Goal: Task Accomplishment & Management: Use online tool/utility

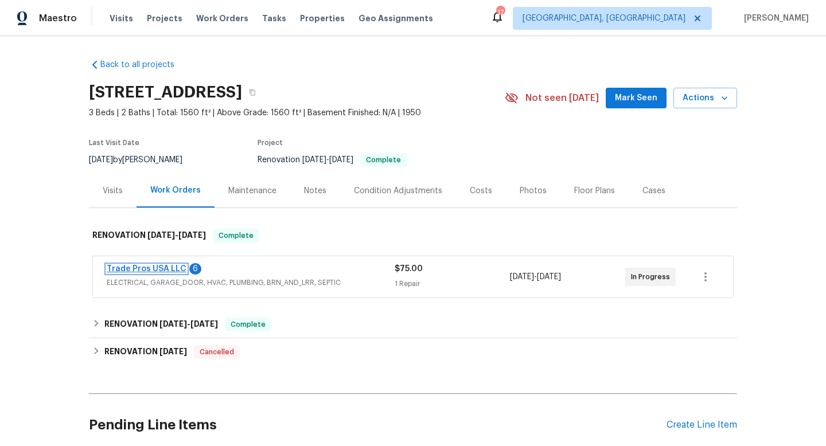
click at [141, 269] on link "Trade Pros USA LLC" at bounding box center [147, 269] width 80 height 8
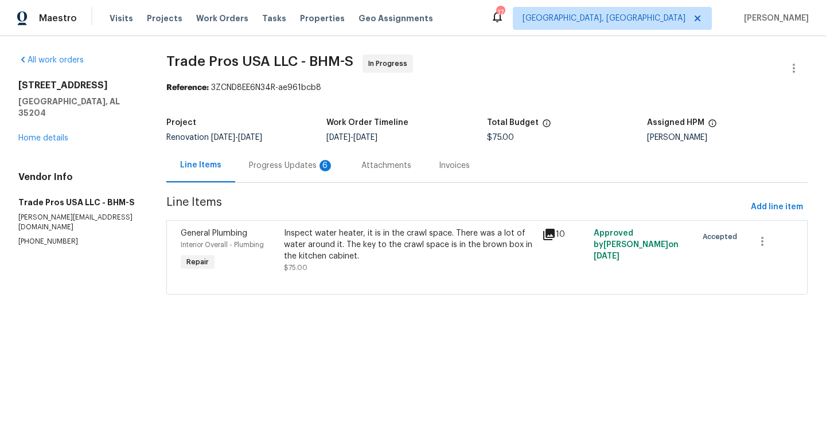
click at [318, 247] on div "Inspect water heater, it is in the crawl space. There was a lot of water around…" at bounding box center [409, 245] width 251 height 34
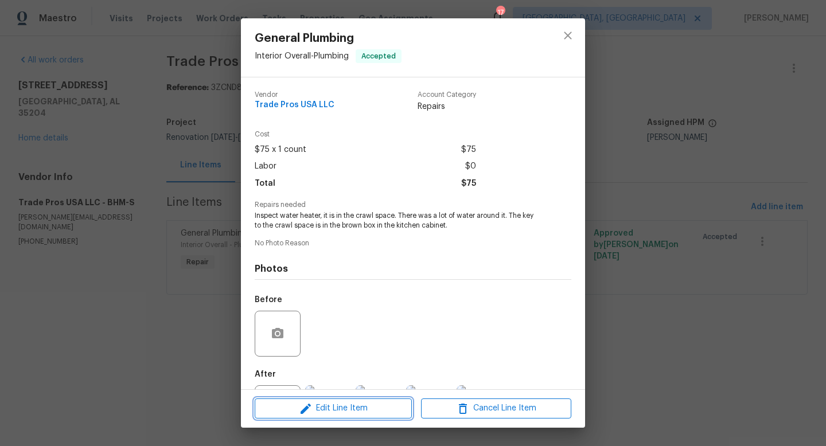
click at [324, 406] on span "Edit Line Item" at bounding box center [333, 408] width 150 height 14
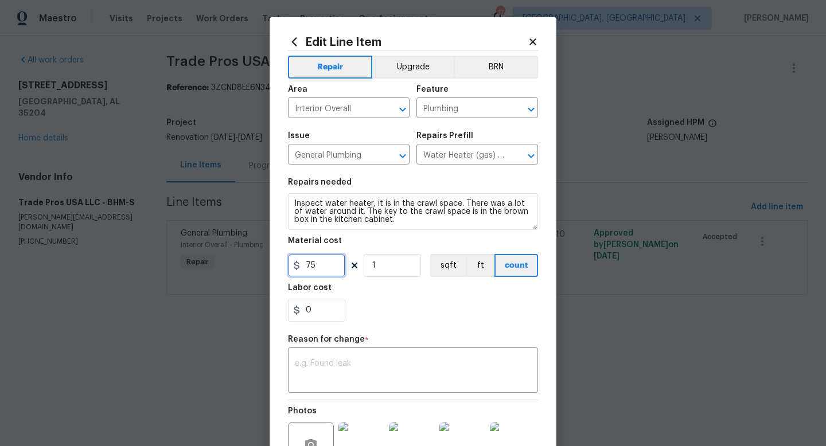
drag, startPoint x: 326, startPoint y: 265, endPoint x: 235, endPoint y: 262, distance: 91.3
click at [247, 262] on div "Edit Line Item Repair Upgrade BRN Area Interior Overall ​ Feature Plumbing ​ Is…" at bounding box center [413, 223] width 826 height 446
type input "553.19"
click at [352, 364] on textarea at bounding box center [413, 372] width 236 height 24
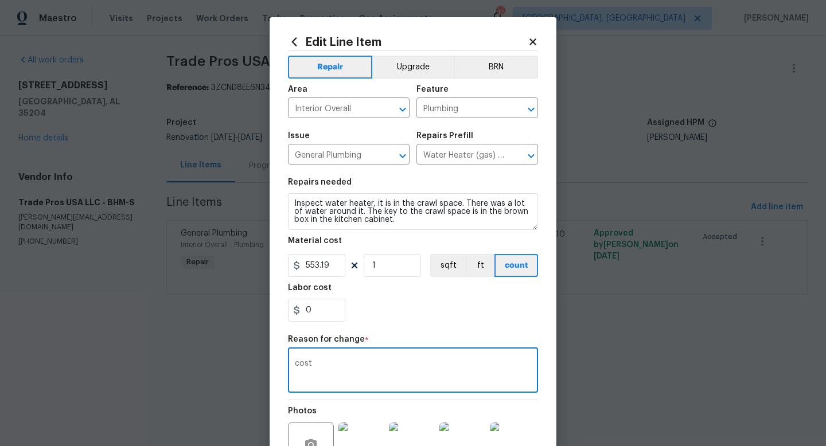
type textarea "cost"
click at [487, 310] on div "0" at bounding box center [413, 310] width 250 height 23
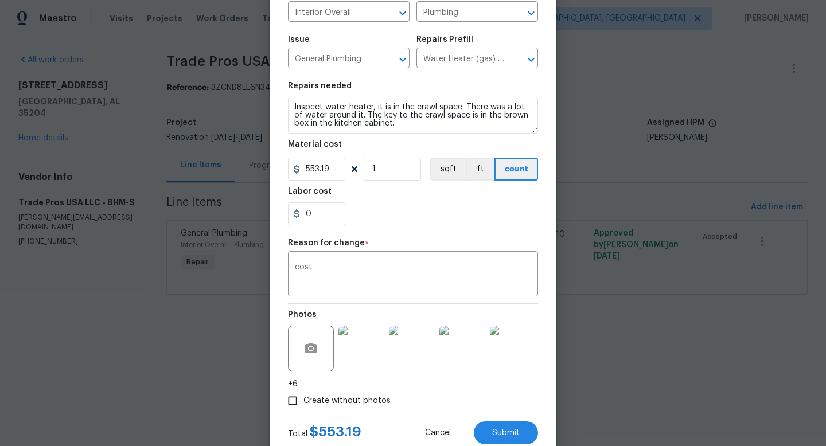
scroll to position [131, 0]
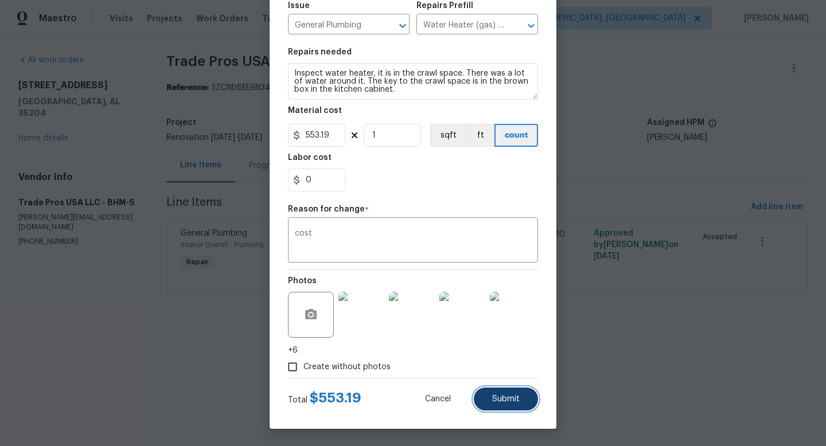
click at [496, 404] on button "Submit" at bounding box center [506, 399] width 64 height 23
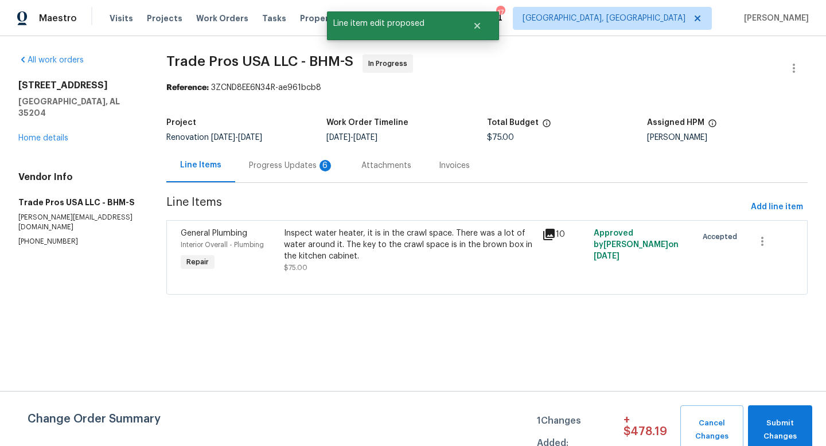
scroll to position [0, 0]
click at [776, 423] on span "Submit Changes" at bounding box center [780, 430] width 53 height 26
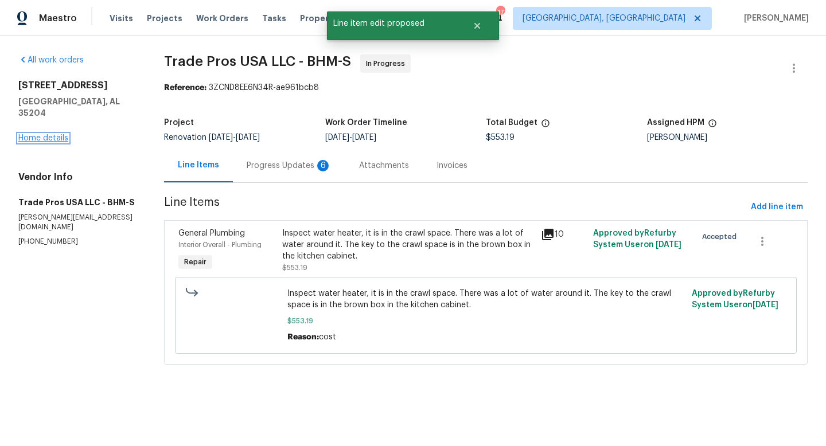
click at [51, 134] on link "Home details" at bounding box center [43, 138] width 50 height 8
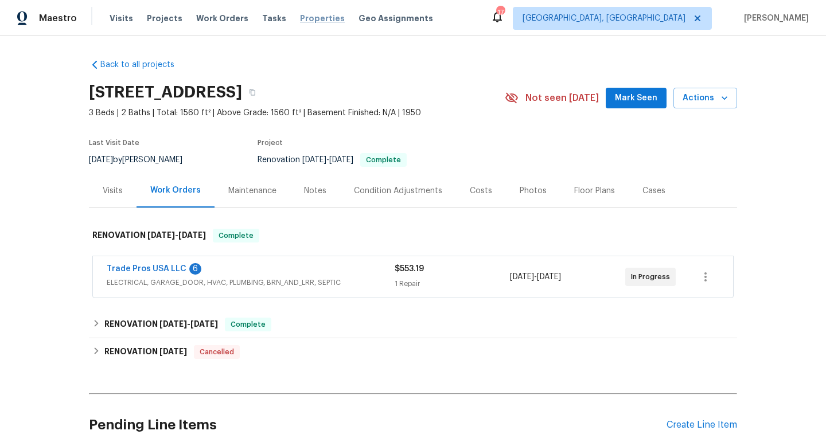
click at [309, 22] on span "Properties" at bounding box center [322, 18] width 45 height 11
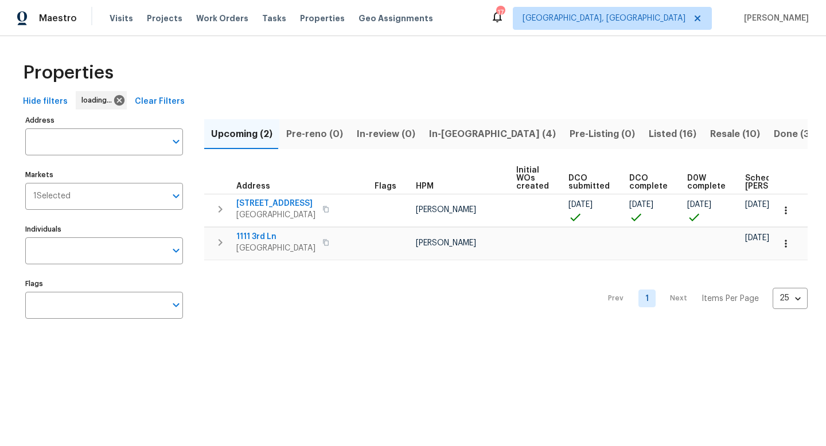
click at [710, 129] on span "Resale (10)" at bounding box center [735, 134] width 50 height 16
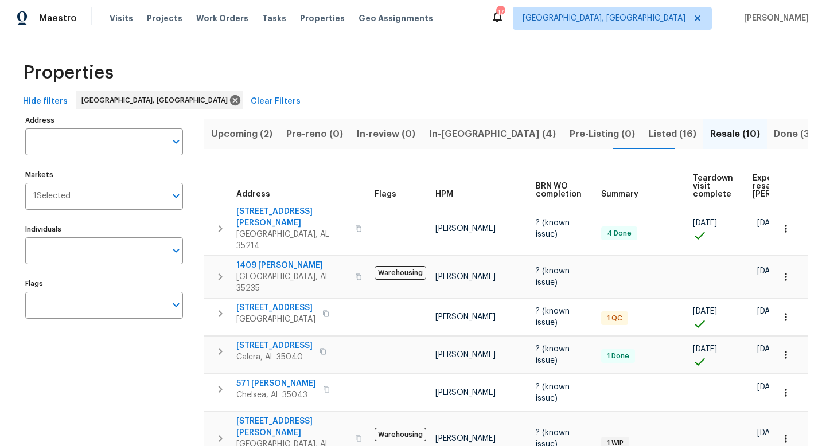
click at [454, 129] on span "In-[GEOGRAPHIC_DATA] (4)" at bounding box center [492, 134] width 127 height 16
